Goal: Information Seeking & Learning: Learn about a topic

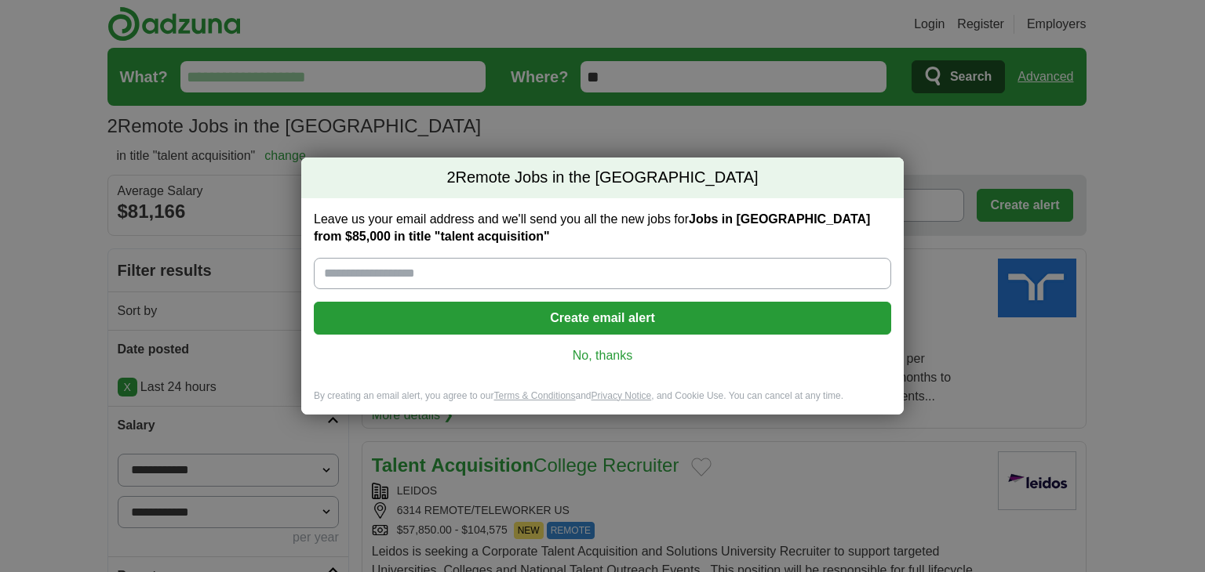
click at [601, 355] on link "No, thanks" at bounding box center [602, 355] width 552 height 17
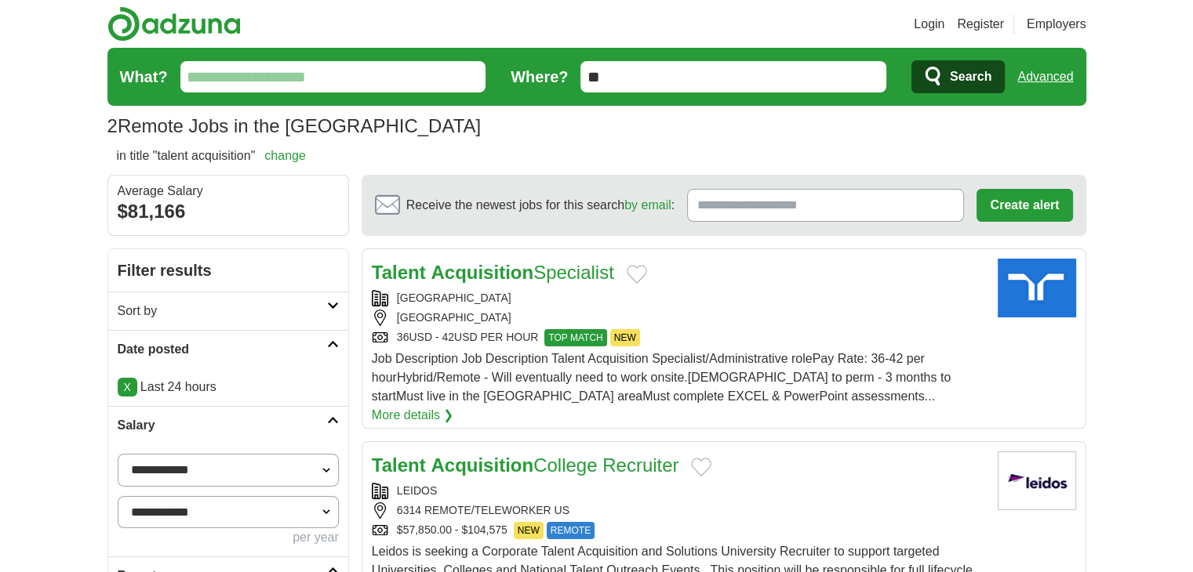
click at [1050, 78] on link "Advanced" at bounding box center [1045, 76] width 56 height 31
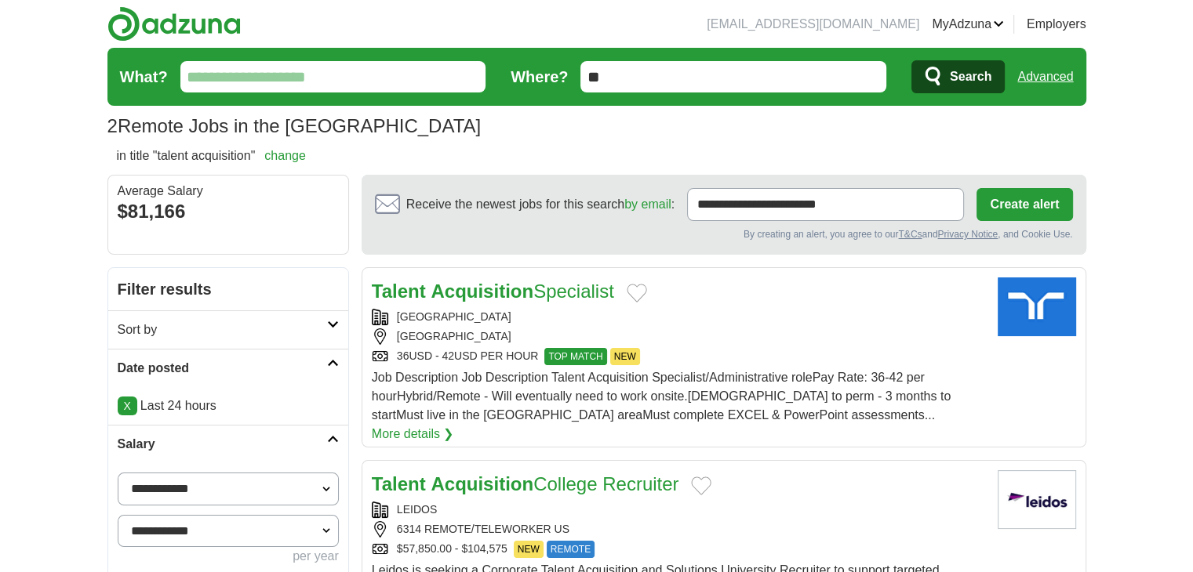
click at [1026, 73] on link "Advanced" at bounding box center [1045, 76] width 56 height 31
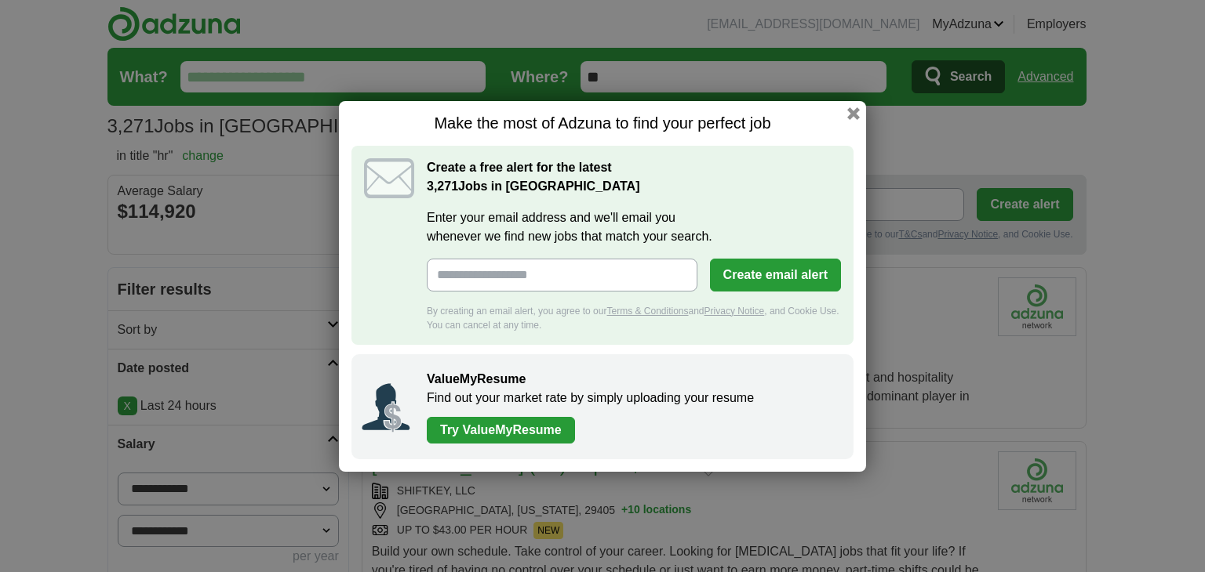
click at [849, 120] on h1 "Make the most of Adzuna to find your perfect job" at bounding box center [602, 124] width 502 height 20
click at [853, 118] on button "button" at bounding box center [853, 112] width 17 height 17
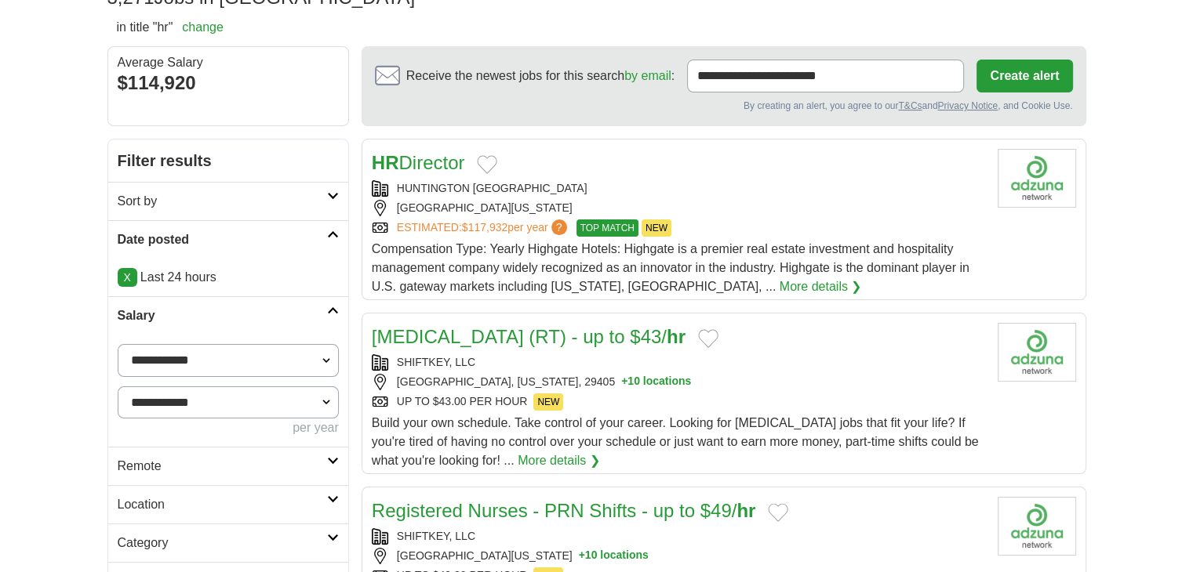
scroll to position [130, 0]
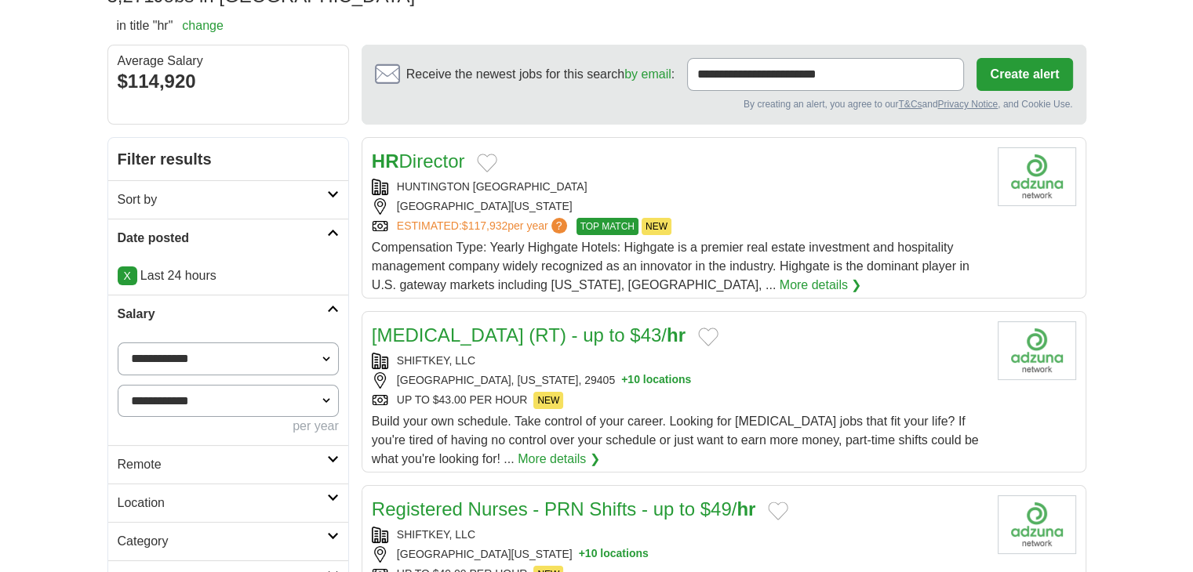
click at [144, 460] on h2 "Remote" at bounding box center [222, 465] width 209 height 19
click at [150, 496] on link "Remote jobs" at bounding box center [153, 502] width 71 height 13
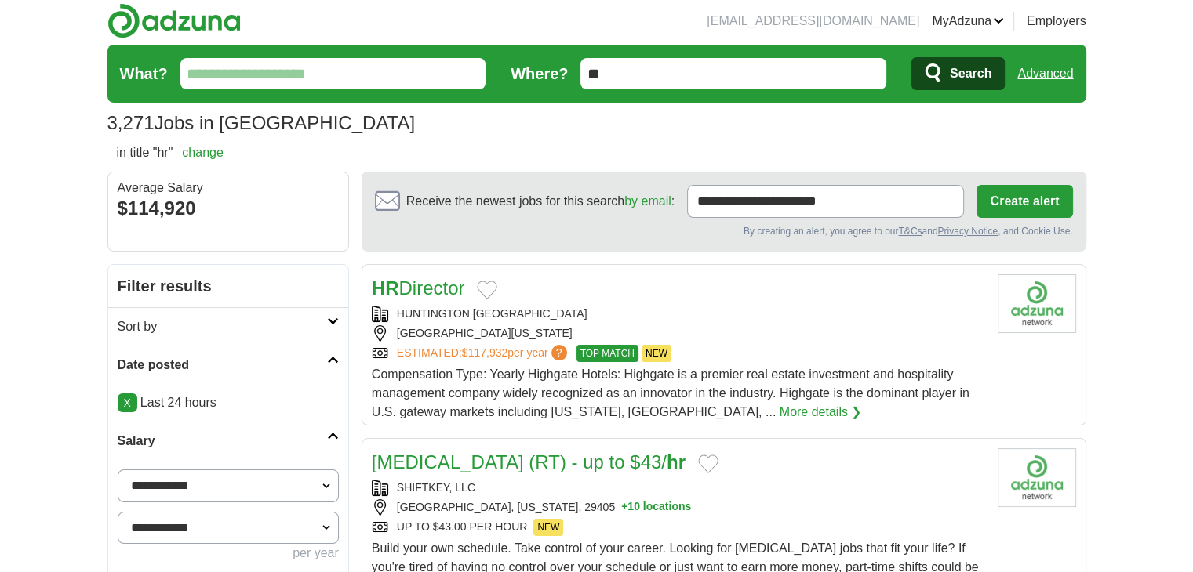
scroll to position [0, 0]
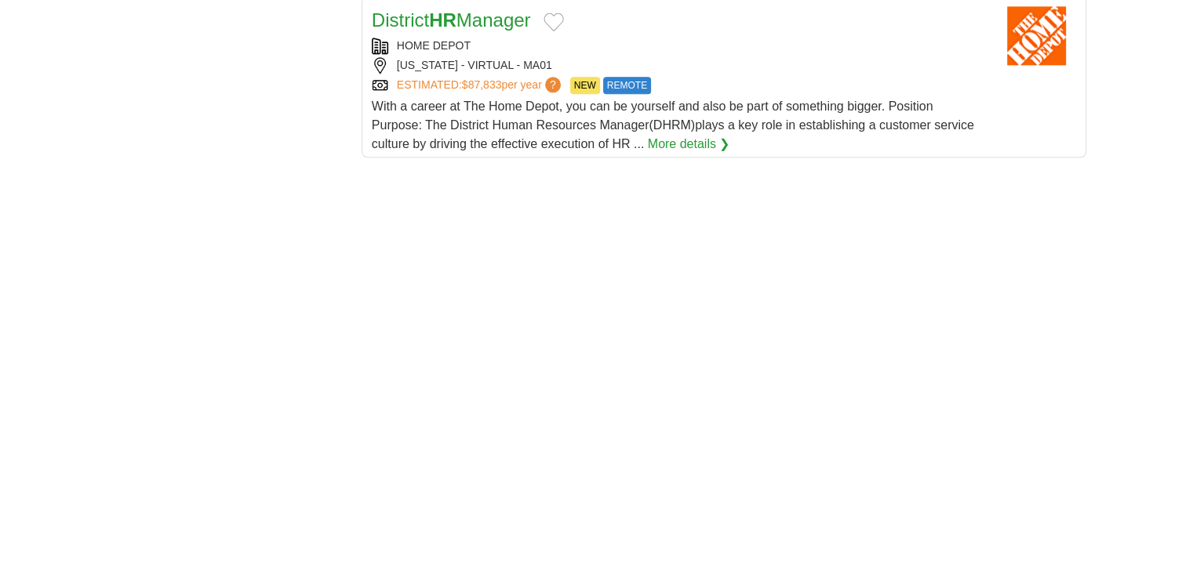
scroll to position [2713, 0]
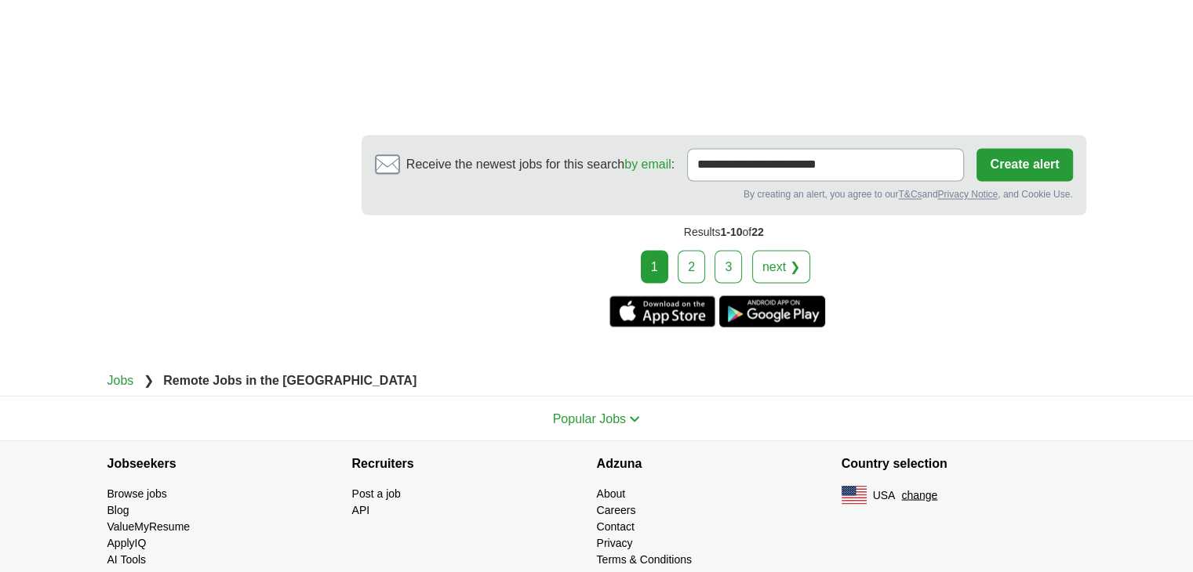
click at [687, 250] on link "2" at bounding box center [691, 266] width 27 height 33
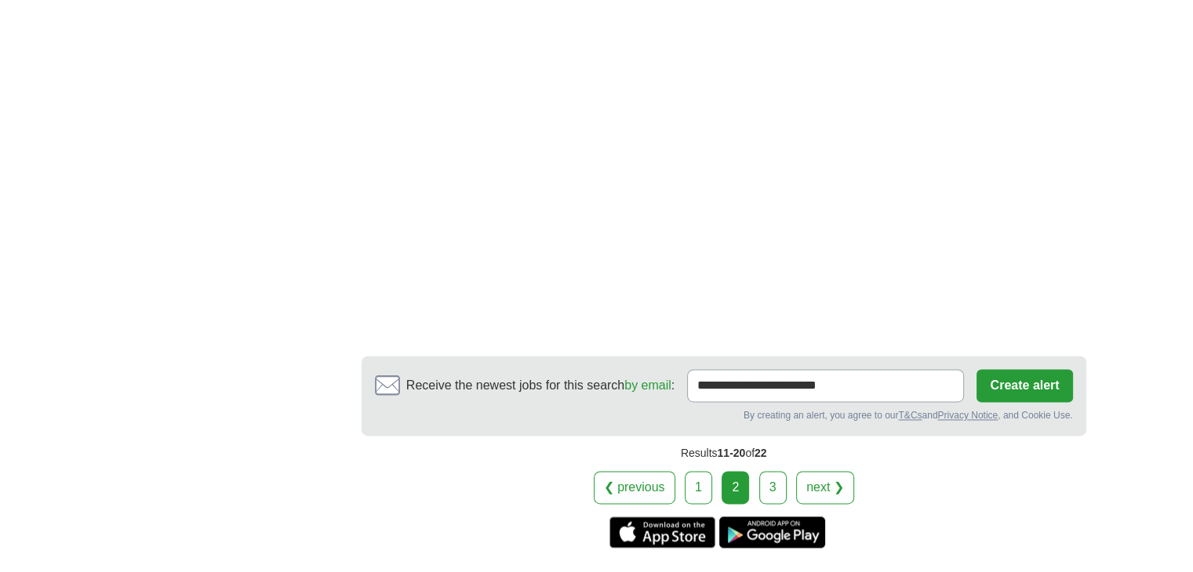
scroll to position [2395, 0]
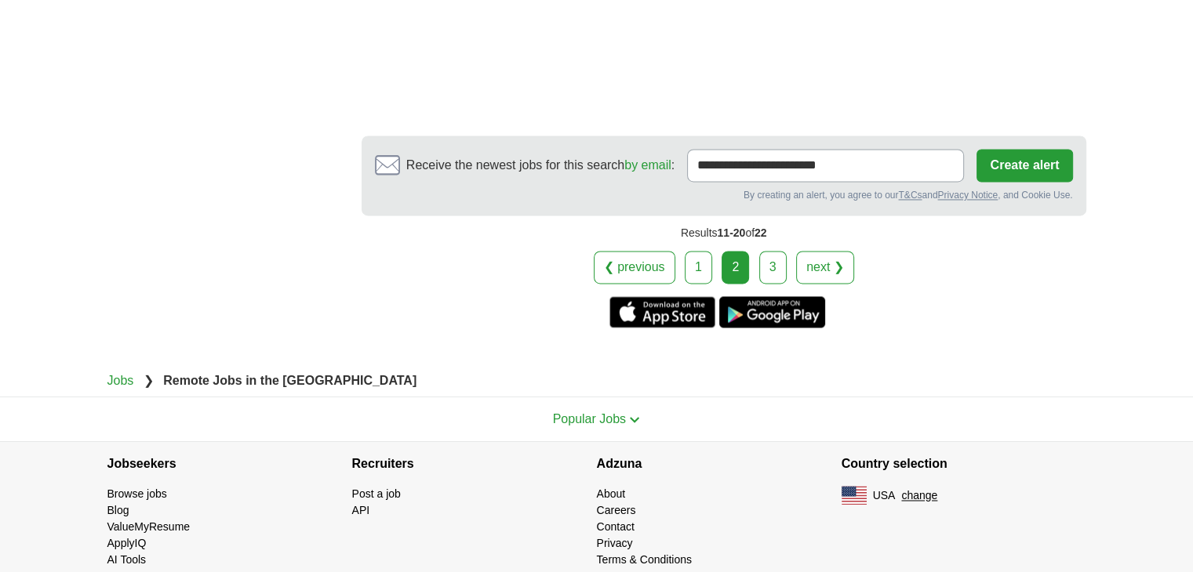
click at [772, 251] on link "3" at bounding box center [772, 267] width 27 height 33
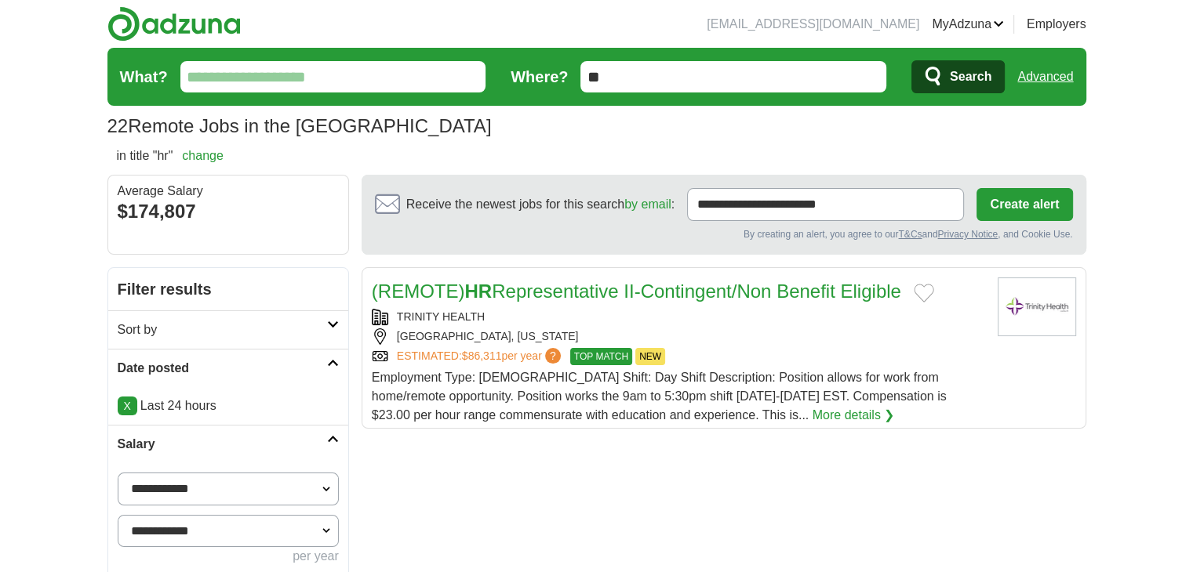
click at [1056, 67] on link "Advanced" at bounding box center [1045, 76] width 56 height 31
click at [1050, 84] on link "Advanced" at bounding box center [1045, 76] width 56 height 31
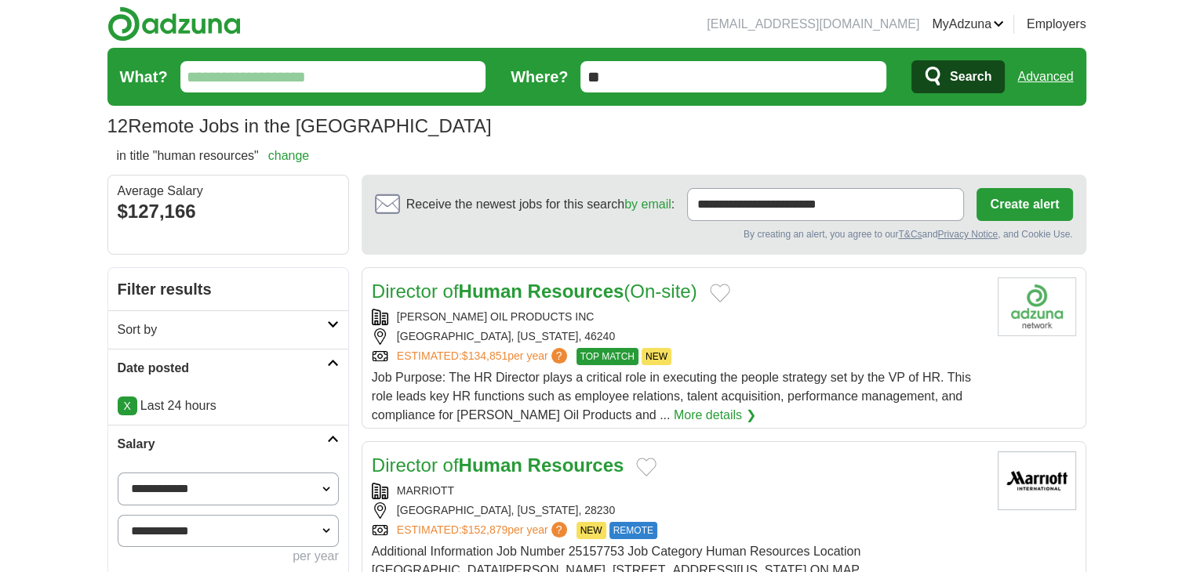
click at [1045, 78] on link "Advanced" at bounding box center [1045, 76] width 56 height 31
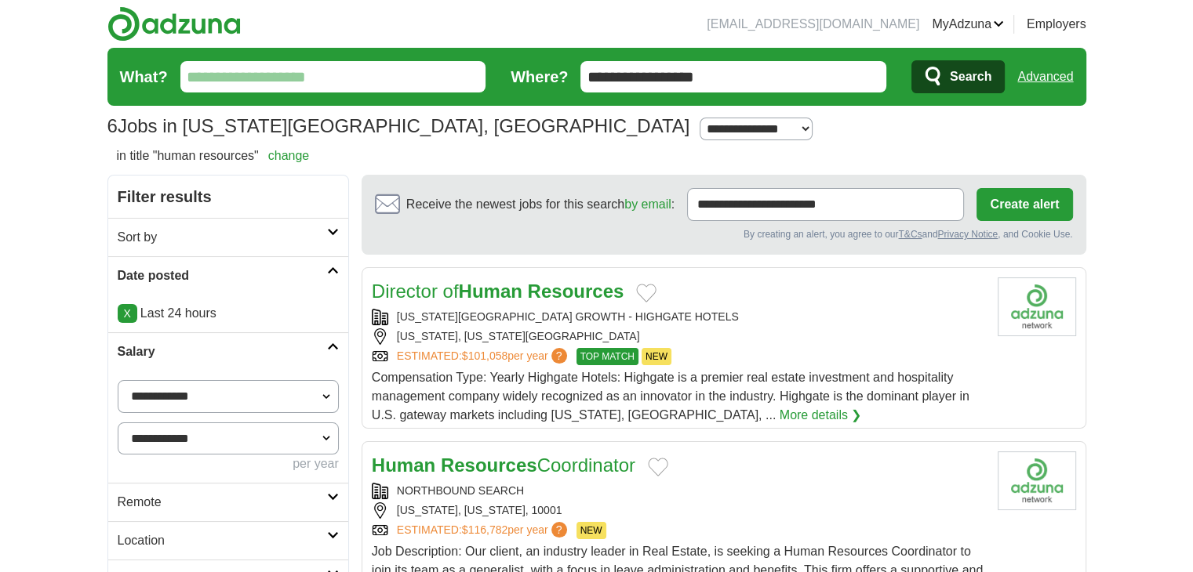
click at [1043, 89] on link "Advanced" at bounding box center [1045, 76] width 56 height 31
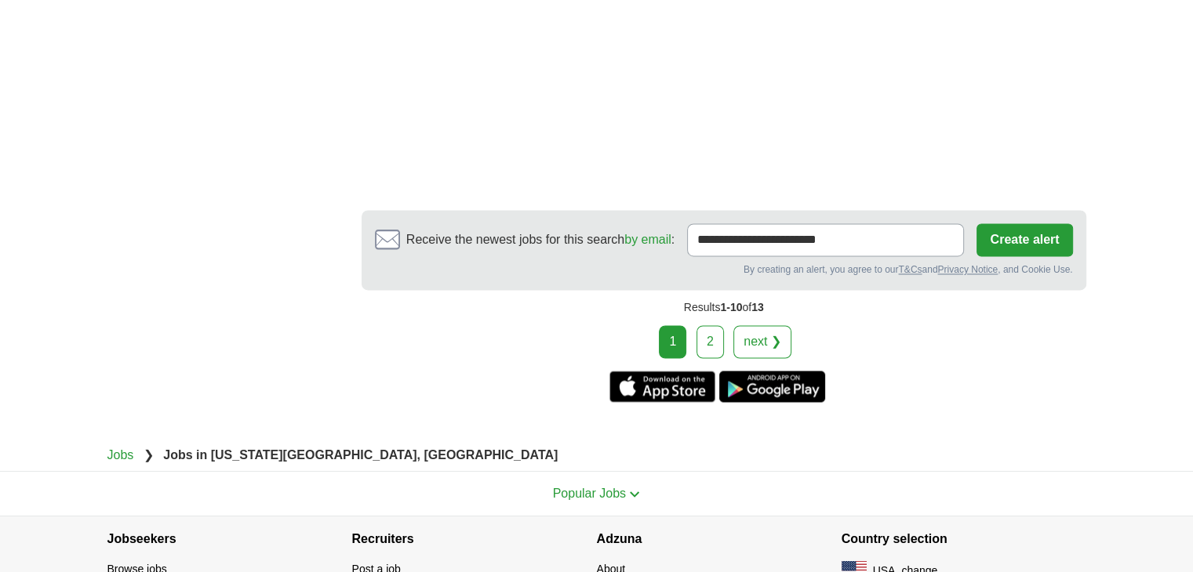
scroll to position [2491, 0]
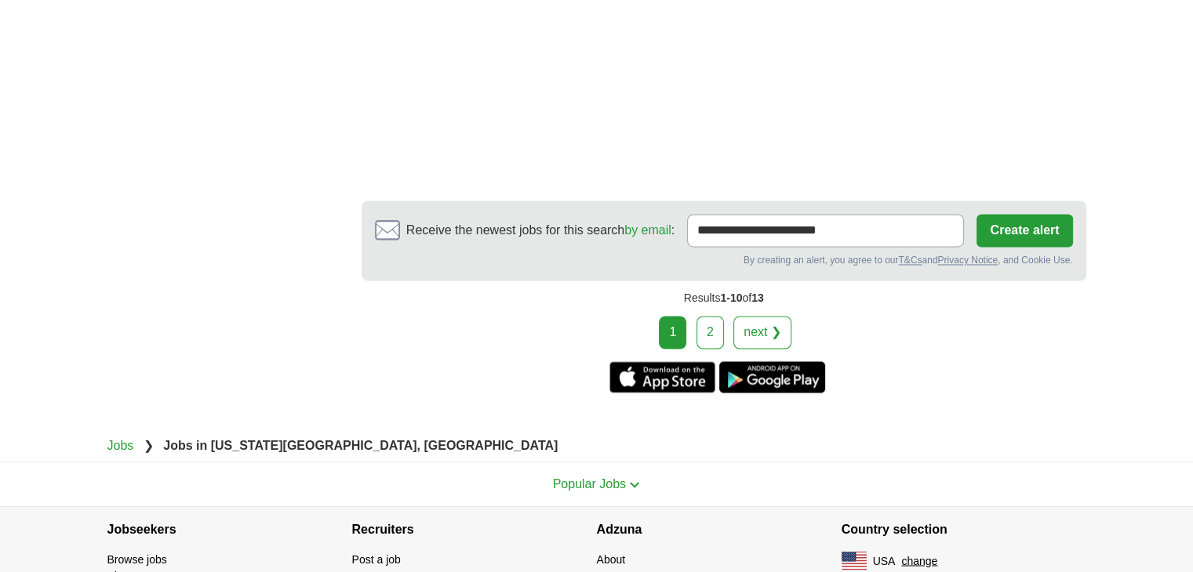
click at [696, 316] on div "1 2 next ❯" at bounding box center [724, 332] width 725 height 33
click at [699, 316] on link "2" at bounding box center [709, 332] width 27 height 33
click at [712, 316] on link "2" at bounding box center [709, 332] width 27 height 33
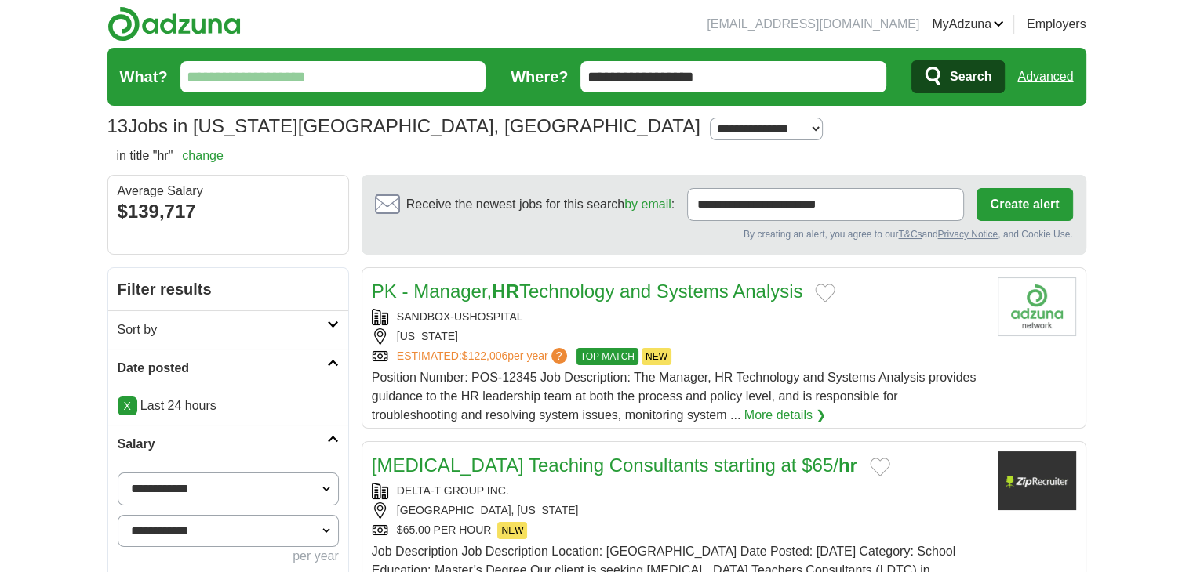
click at [1057, 85] on link "Advanced" at bounding box center [1045, 76] width 56 height 31
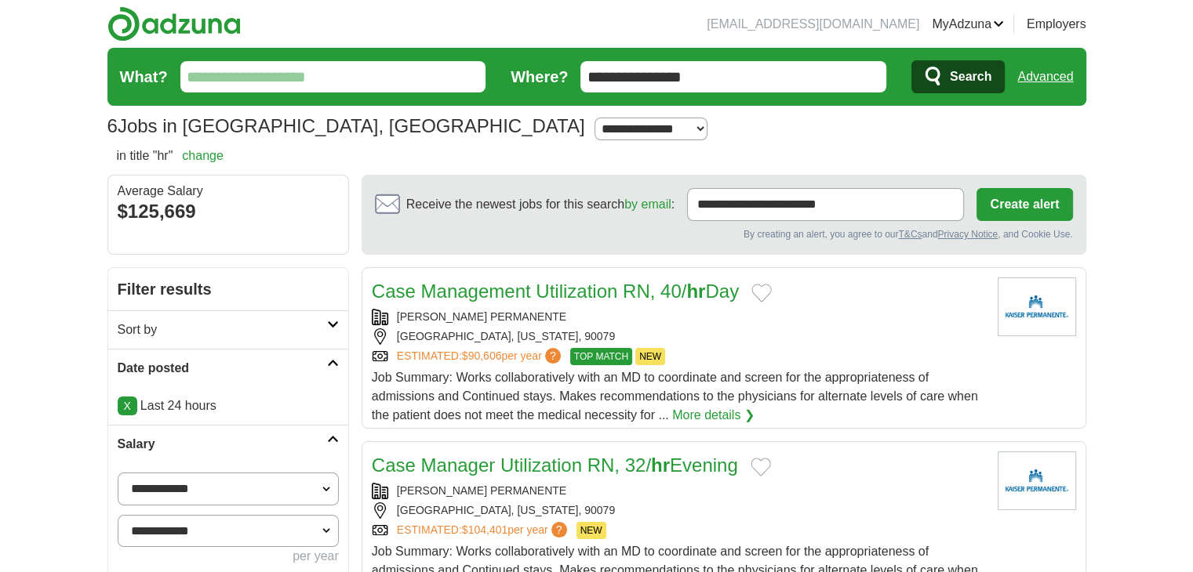
click at [1076, 74] on form "**********" at bounding box center [596, 77] width 979 height 58
click at [1070, 74] on link "Advanced" at bounding box center [1045, 76] width 56 height 31
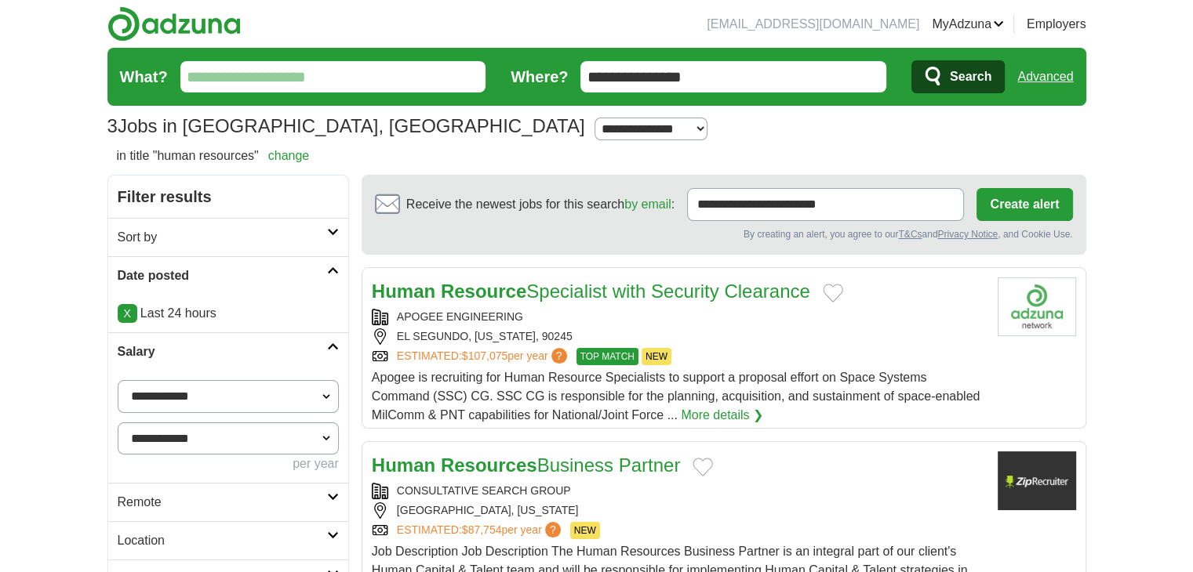
click at [1057, 82] on link "Advanced" at bounding box center [1045, 76] width 56 height 31
